Goal: Find specific page/section: Find specific page/section

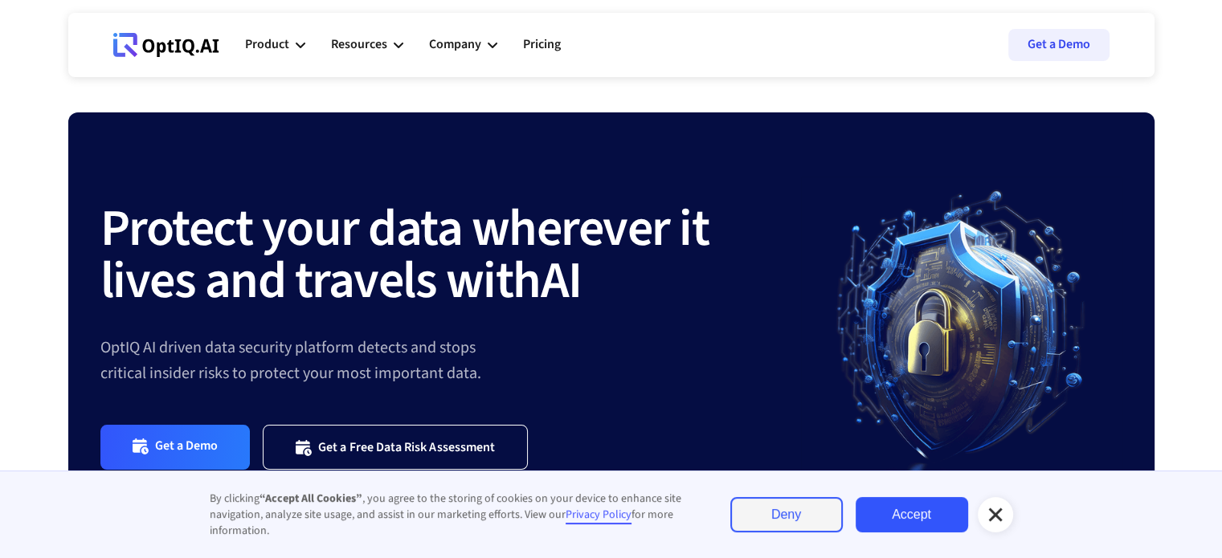
click at [916, 511] on link "Accept" at bounding box center [911, 514] width 112 height 35
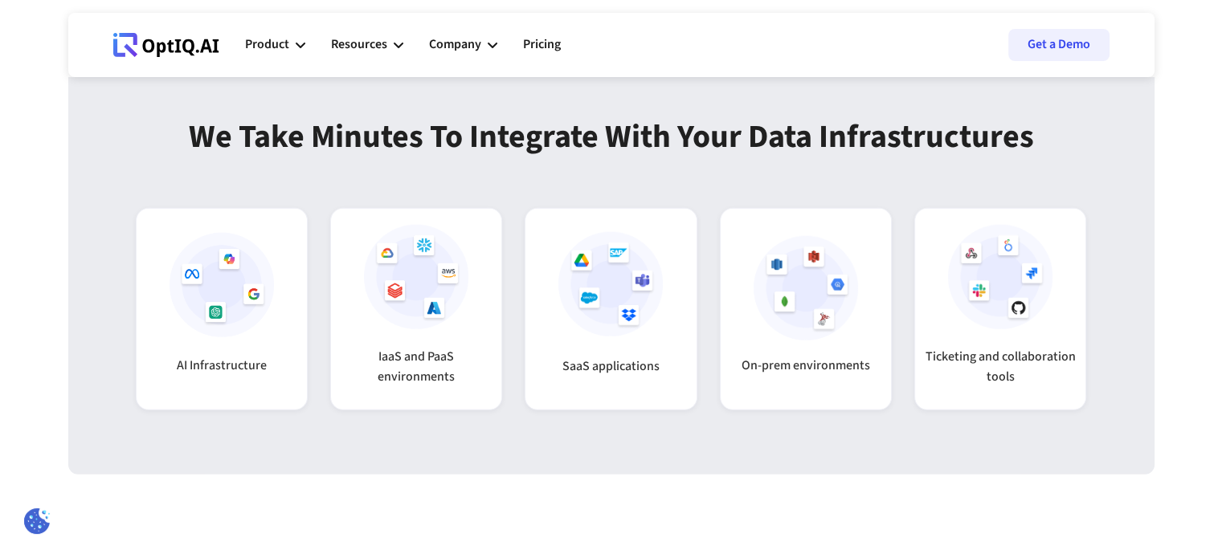
scroll to position [5459, 0]
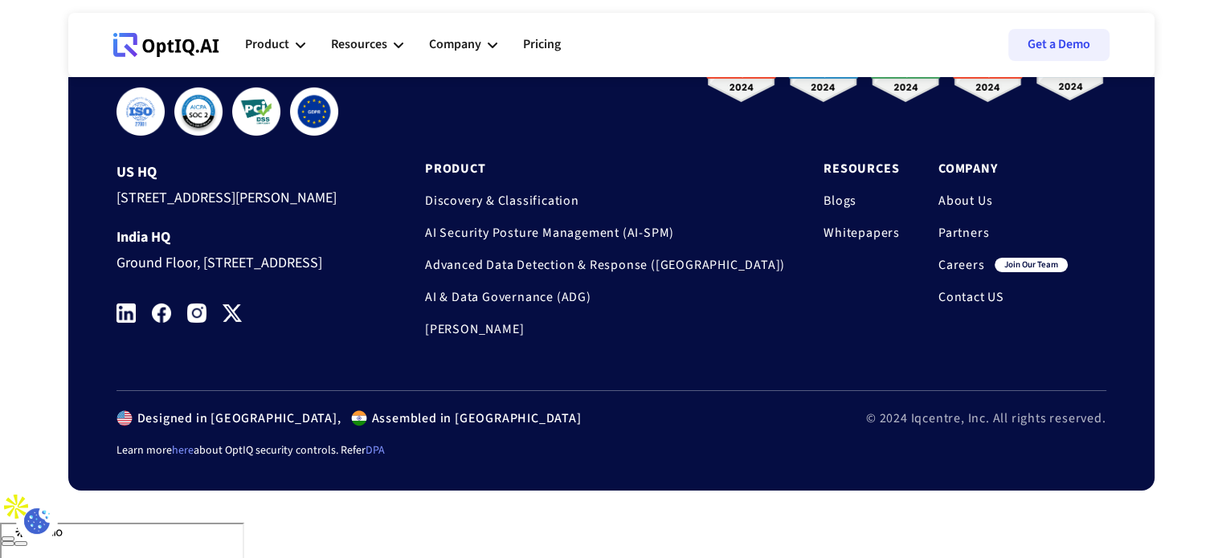
click at [967, 263] on link "Careers" at bounding box center [961, 265] width 47 height 16
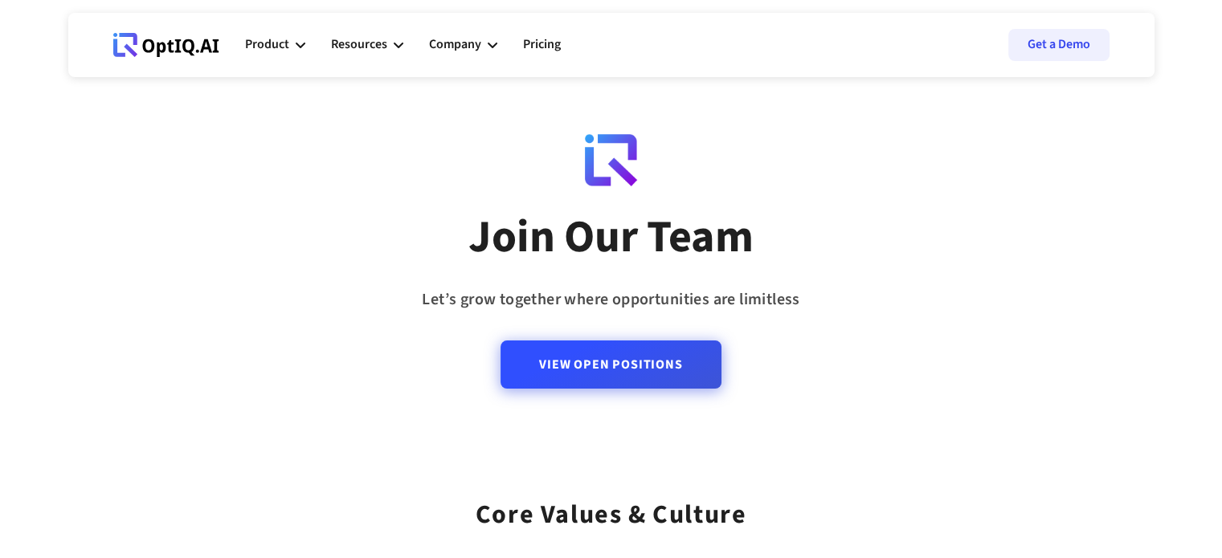
click at [618, 356] on link "View Open Positions" at bounding box center [610, 365] width 220 height 48
